Goal: Information Seeking & Learning: Learn about a topic

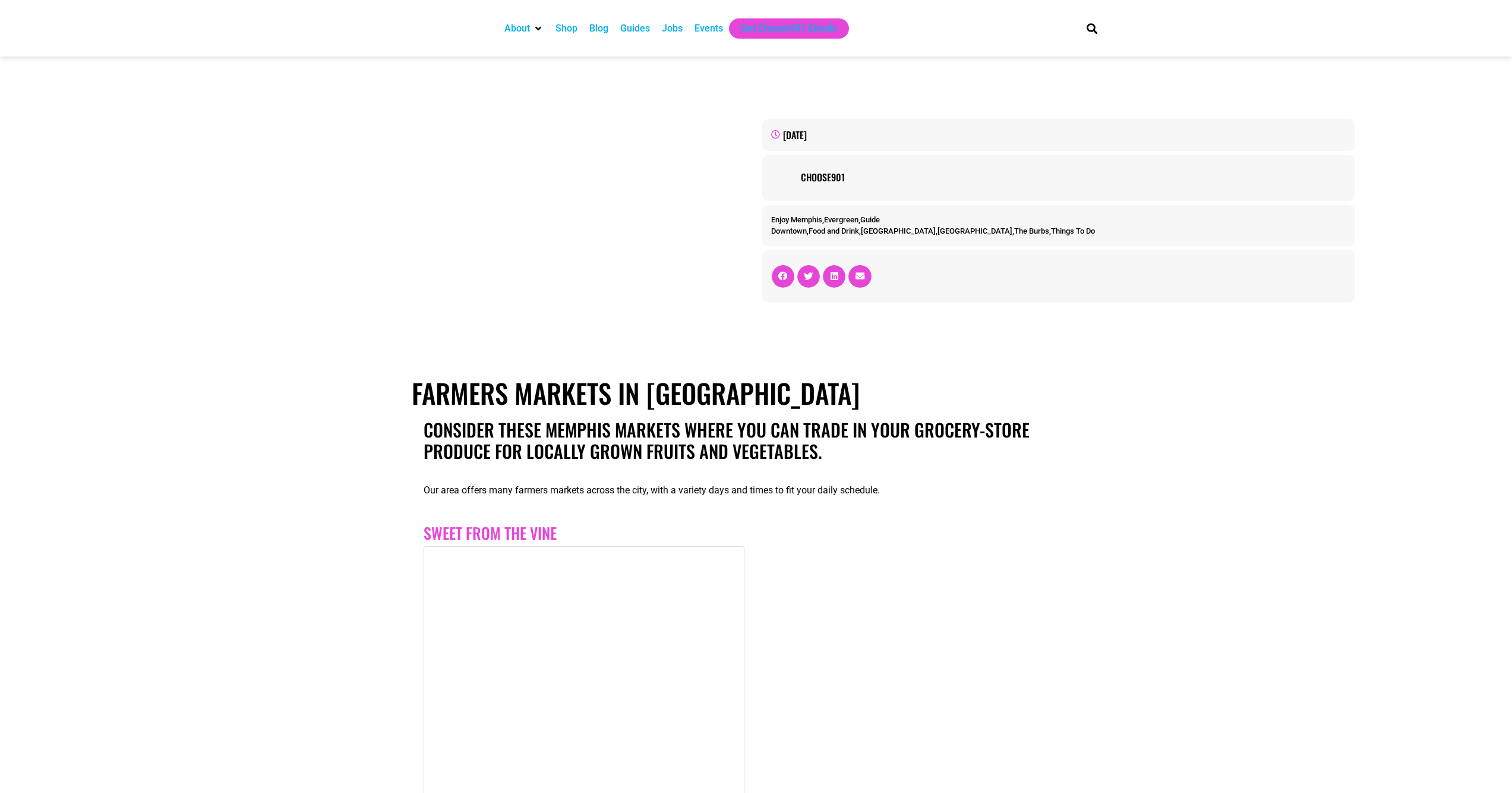
click at [1014, 232] on link "The Burbs" at bounding box center [1031, 231] width 35 height 9
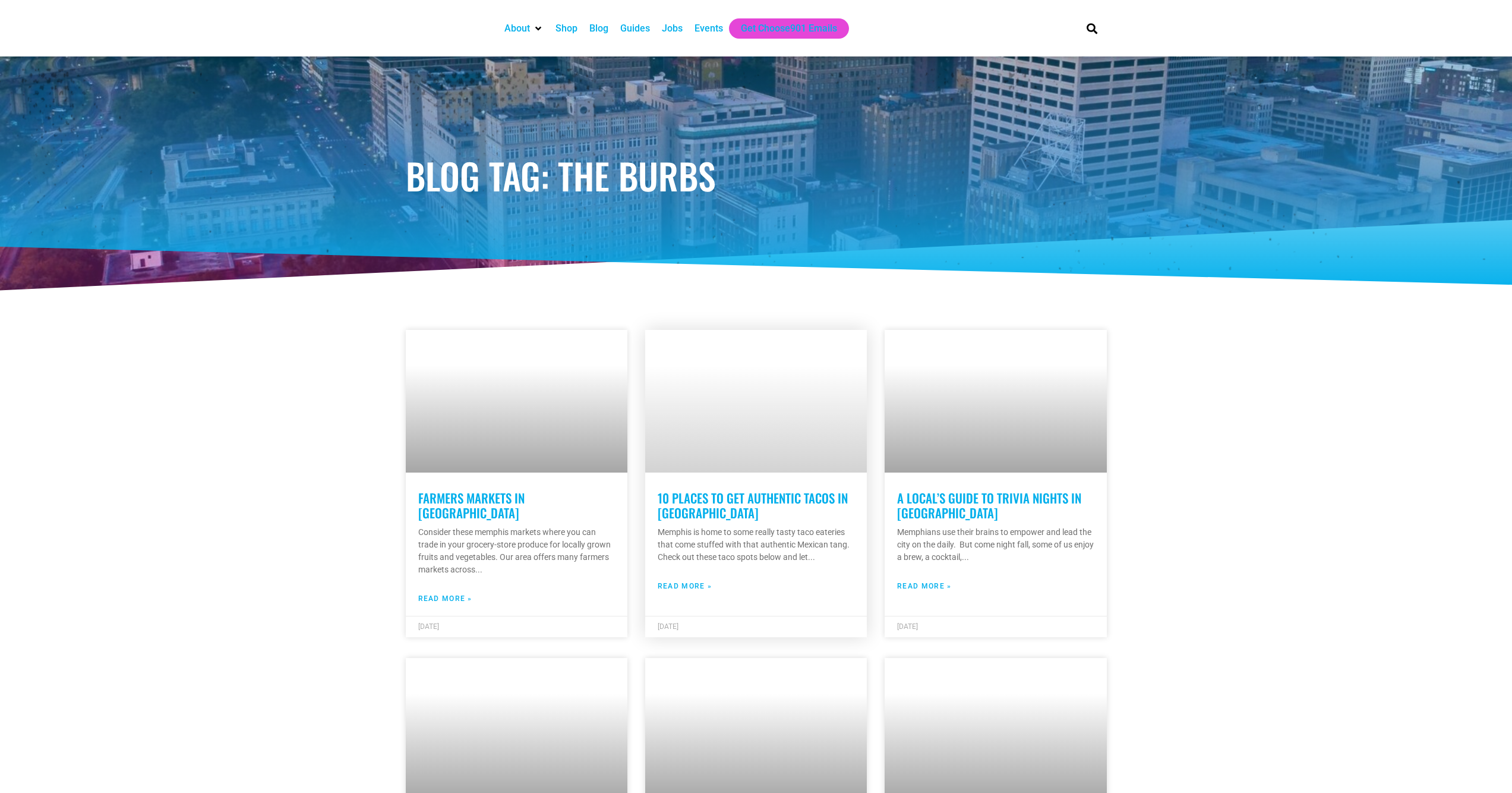
click at [677, 513] on link "10 Places To Get Authentic Tacos In Memphis" at bounding box center [752, 505] width 190 height 33
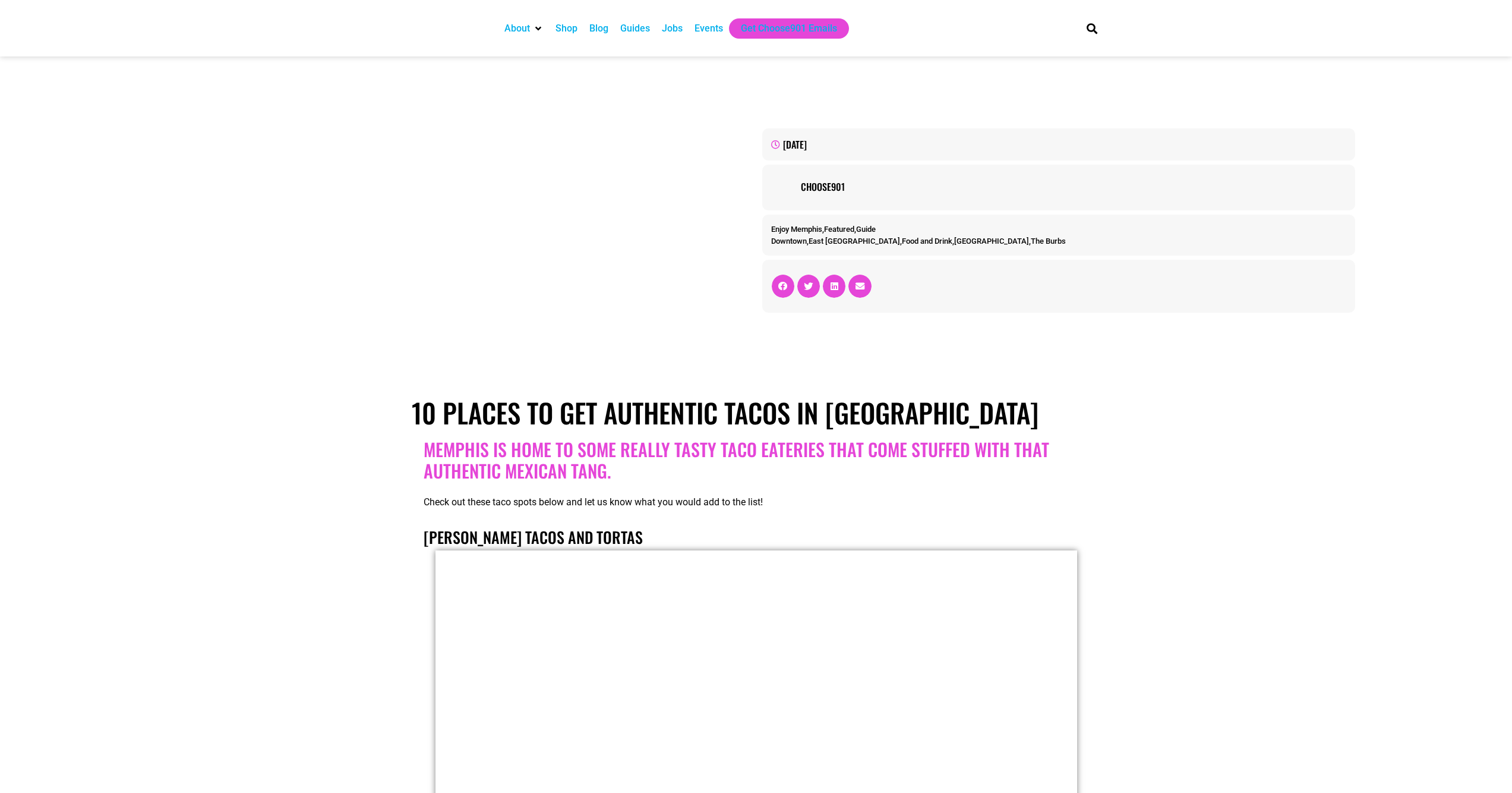
scroll to position [595, 0]
